Goal: Task Accomplishment & Management: Manage account settings

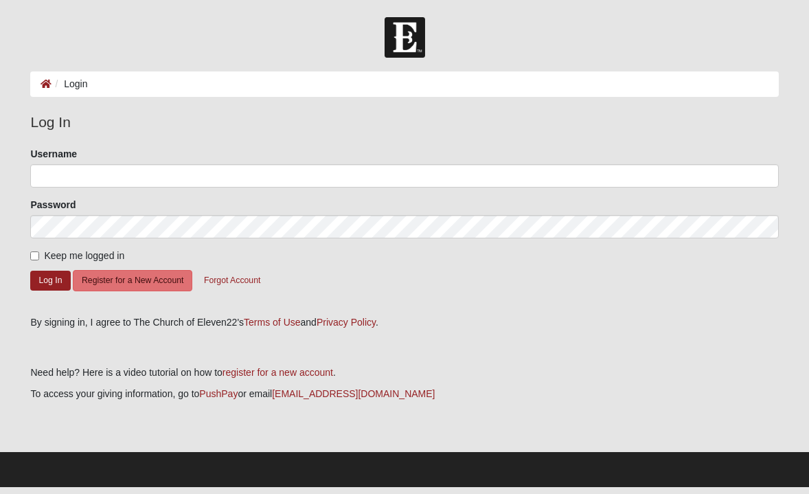
click at [286, 90] on ol "Login" at bounding box center [403, 83] width 747 height 25
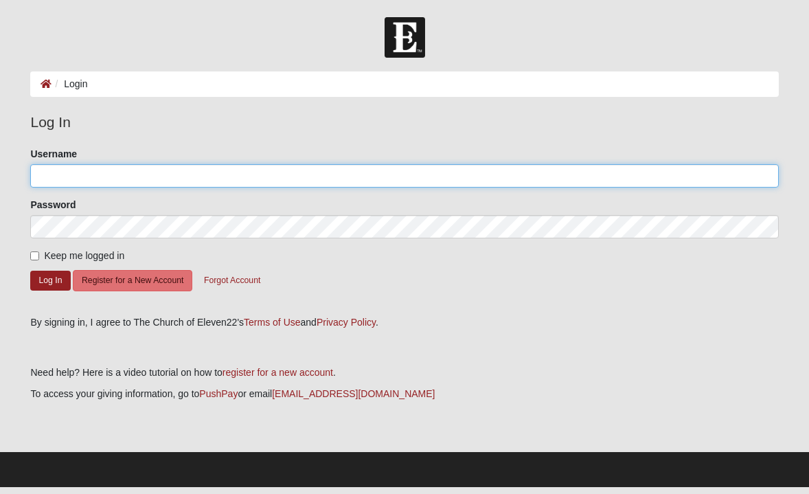
click at [229, 165] on input "Username" at bounding box center [403, 175] width 747 height 23
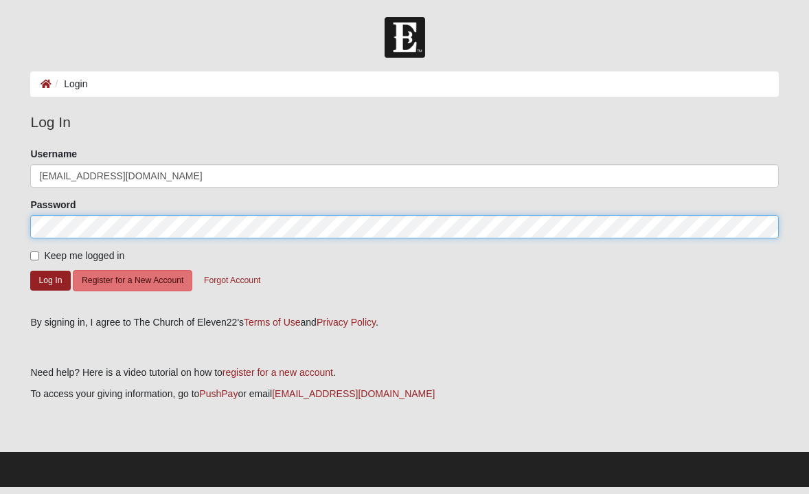
click at [30, 270] on button "Log In" at bounding box center [50, 280] width 40 height 20
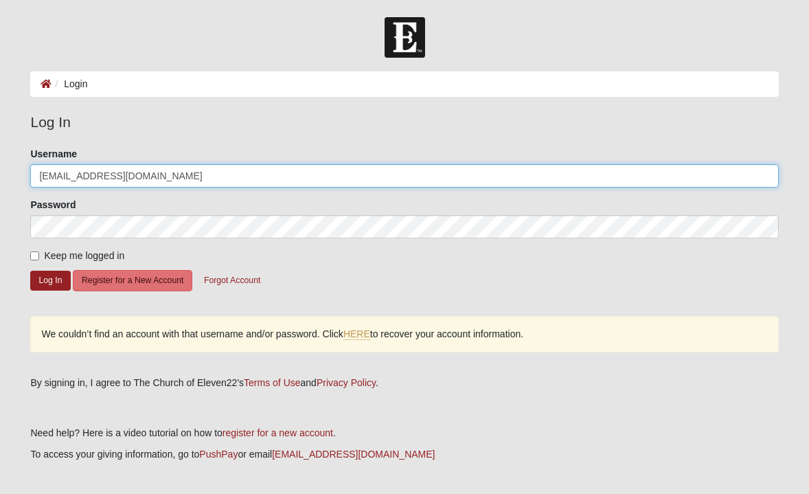
click at [165, 172] on input "[EMAIL_ADDRESS][DOMAIN_NAME]" at bounding box center [403, 175] width 747 height 23
type input "mjkelly1016"
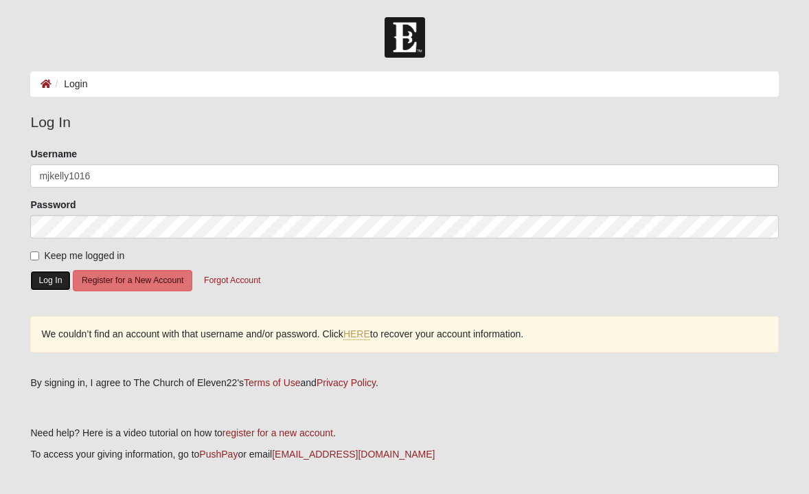
click at [57, 280] on button "Log In" at bounding box center [50, 280] width 40 height 20
click at [36, 257] on input "Keep me logged in" at bounding box center [34, 255] width 9 height 9
checkbox input "true"
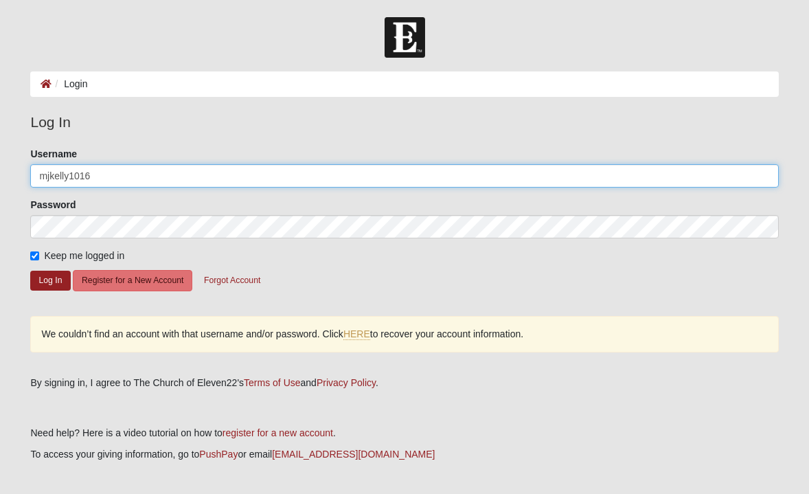
click at [46, 175] on input "mjkelly1016" at bounding box center [403, 175] width 747 height 23
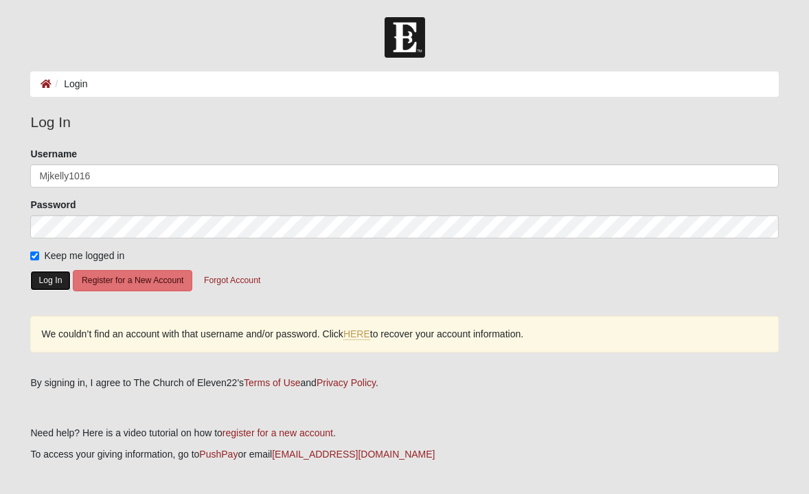
click at [56, 288] on button "Log In" at bounding box center [50, 280] width 40 height 20
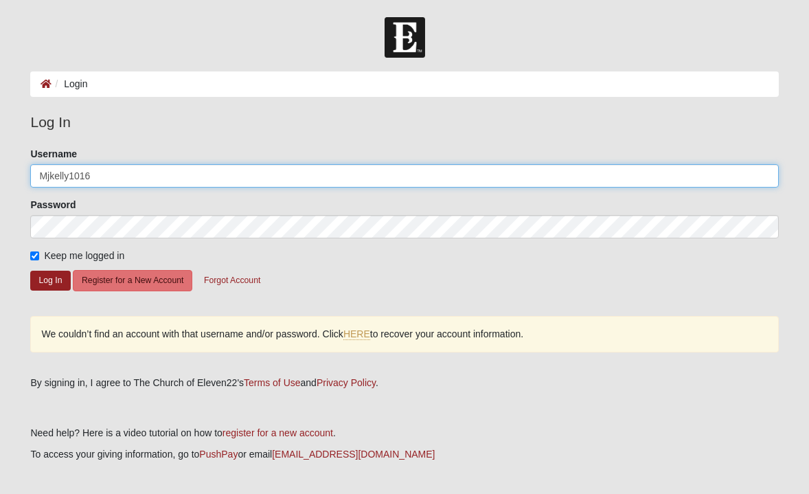
click at [93, 181] on input "Mjkelly1016" at bounding box center [403, 175] width 747 height 23
type input "Jiliannekelly"
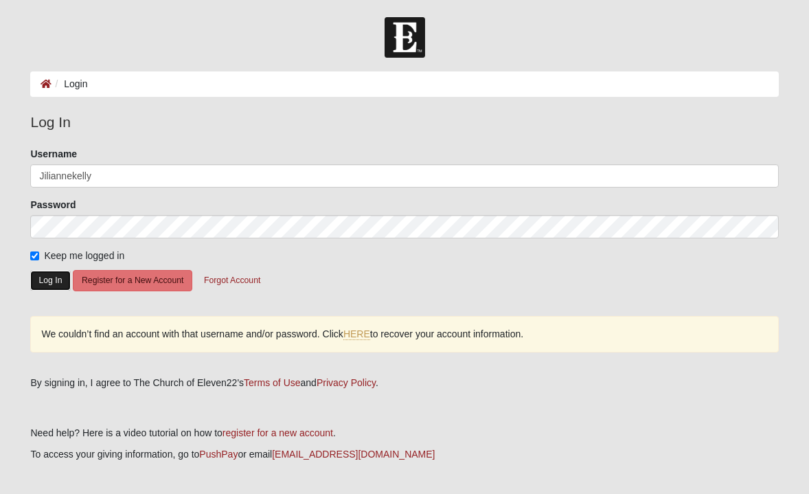
click at [43, 282] on button "Log In" at bounding box center [50, 280] width 40 height 20
